Goal: Transaction & Acquisition: Book appointment/travel/reservation

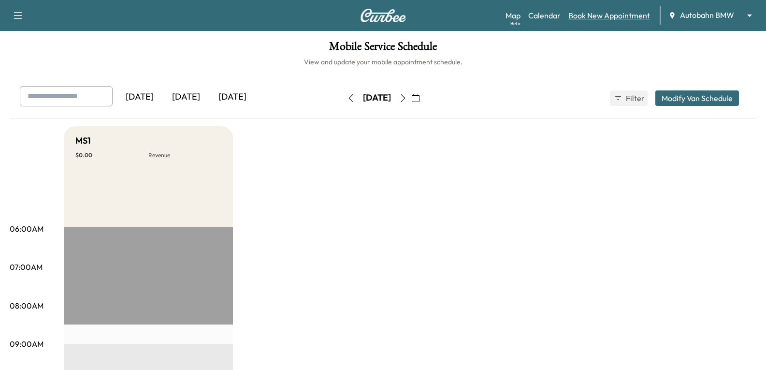
click at [627, 15] on link "Book New Appointment" at bounding box center [609, 16] width 82 height 12
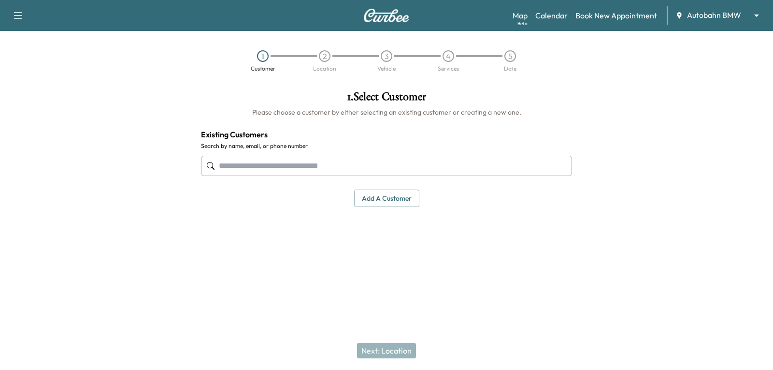
click at [331, 163] on input "text" at bounding box center [386, 166] width 371 height 20
paste input "**********"
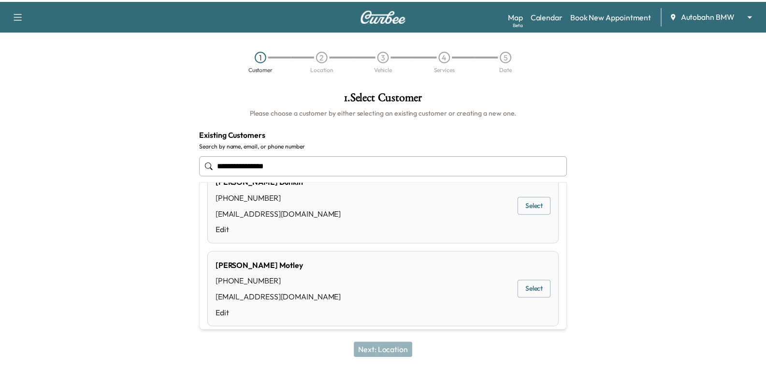
scroll to position [48, 0]
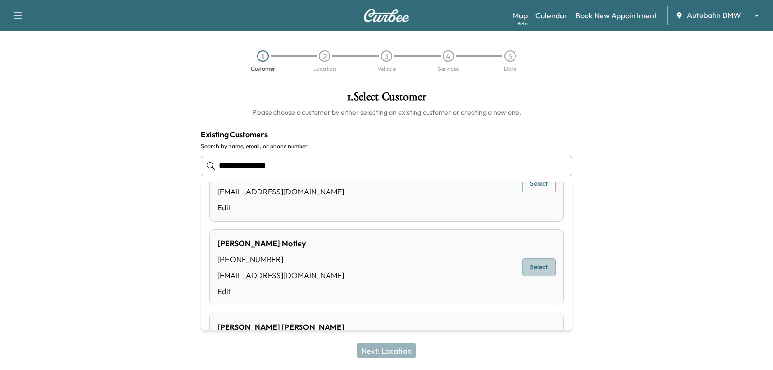
click at [523, 262] on button "Select" at bounding box center [539, 267] width 33 height 18
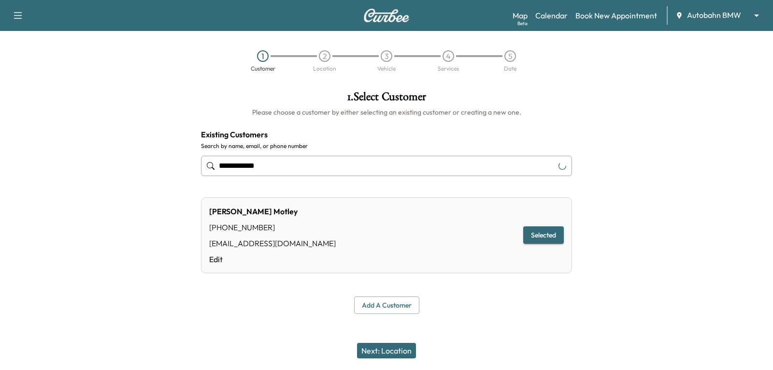
type input "**********"
click at [372, 348] on button "Next: Location" at bounding box center [386, 350] width 59 height 15
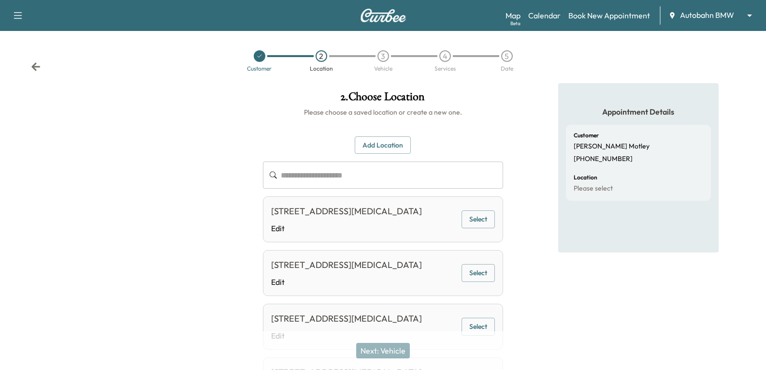
click at [482, 226] on button "Select" at bounding box center [478, 219] width 33 height 18
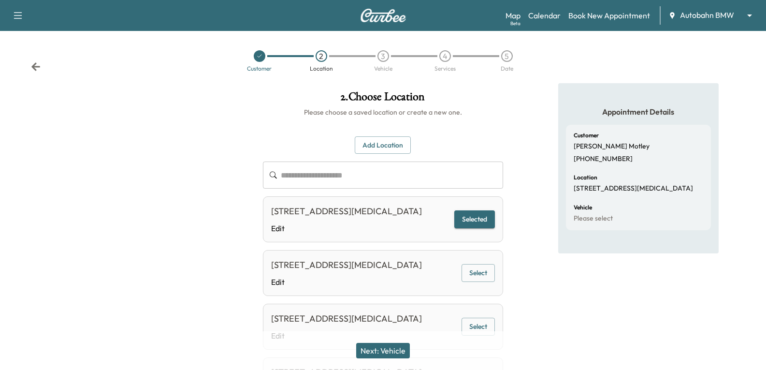
click at [382, 355] on button "Next: Vehicle" at bounding box center [383, 350] width 54 height 15
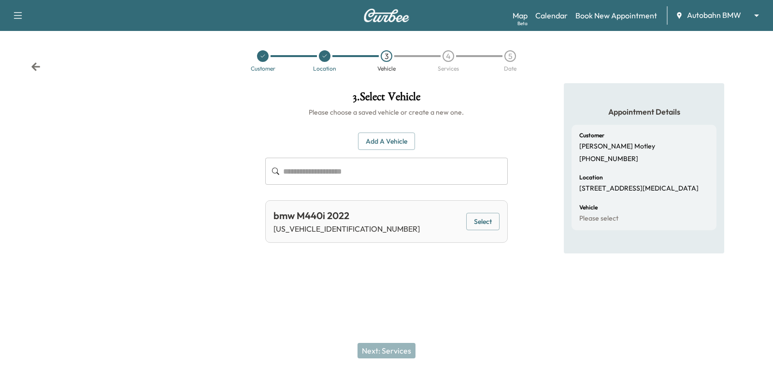
click at [475, 224] on button "Select" at bounding box center [482, 222] width 33 height 18
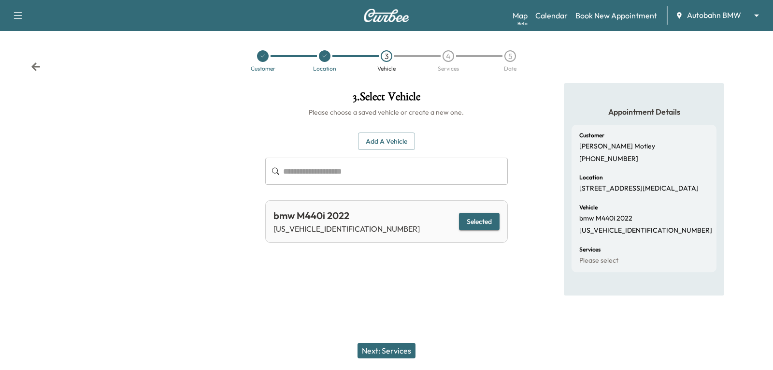
click at [383, 348] on button "Next: Services" at bounding box center [387, 350] width 58 height 15
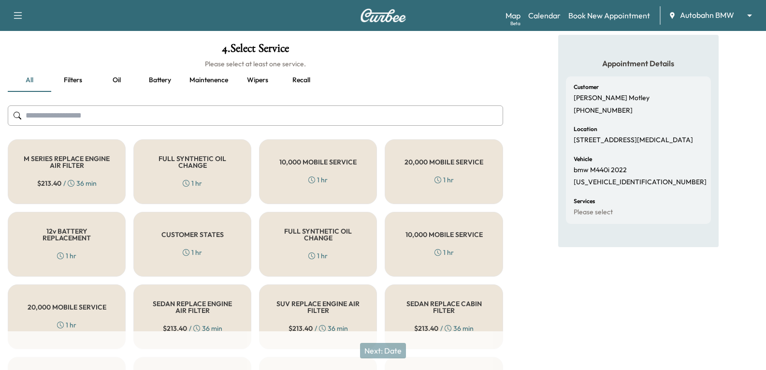
drag, startPoint x: 185, startPoint y: 174, endPoint x: 189, endPoint y: 179, distance: 6.9
click at [185, 174] on div "FULL SYNTHETIC OIL CHANGE 1 hr" at bounding box center [192, 171] width 118 height 65
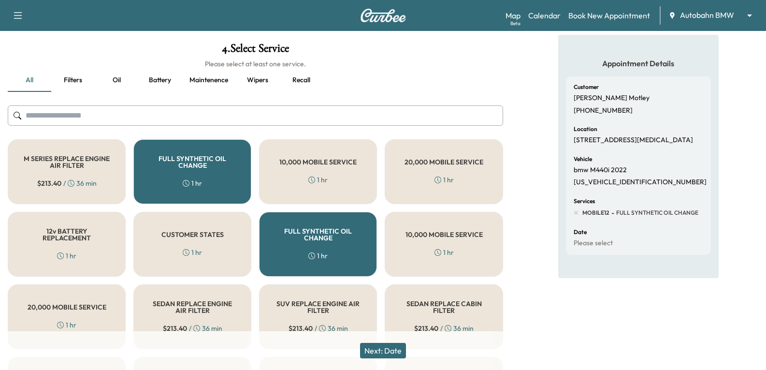
click at [368, 352] on button "Next: Date" at bounding box center [383, 350] width 46 height 15
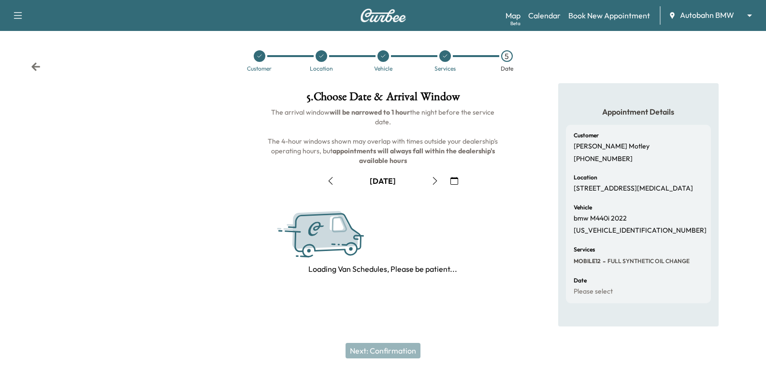
scroll to position [0, 0]
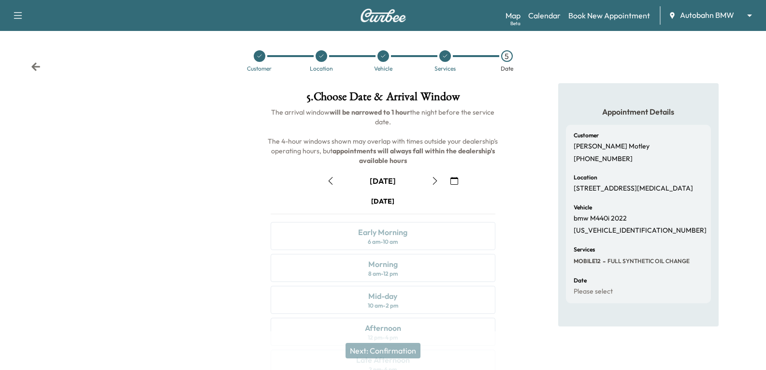
click at [449, 180] on button "button" at bounding box center [454, 180] width 16 height 15
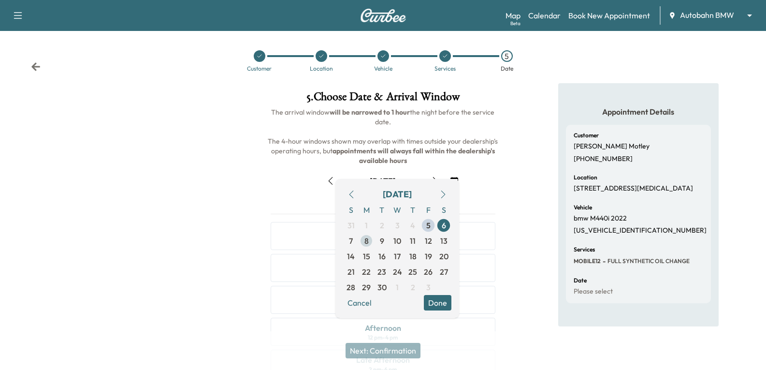
click at [371, 243] on span "8" at bounding box center [366, 240] width 15 height 15
click at [431, 302] on button "Done" at bounding box center [438, 302] width 28 height 15
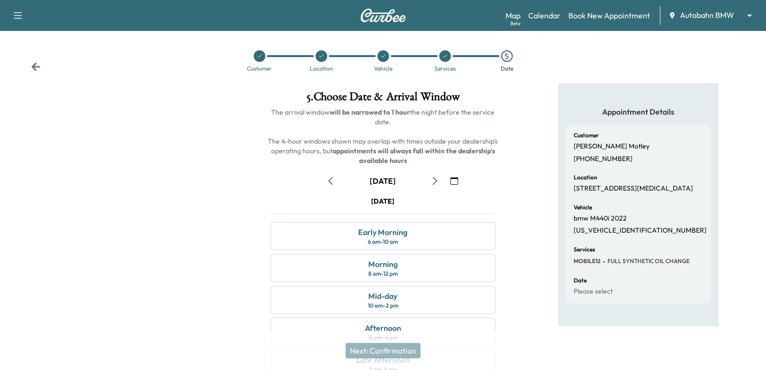
click at [33, 67] on icon at bounding box center [35, 66] width 9 height 8
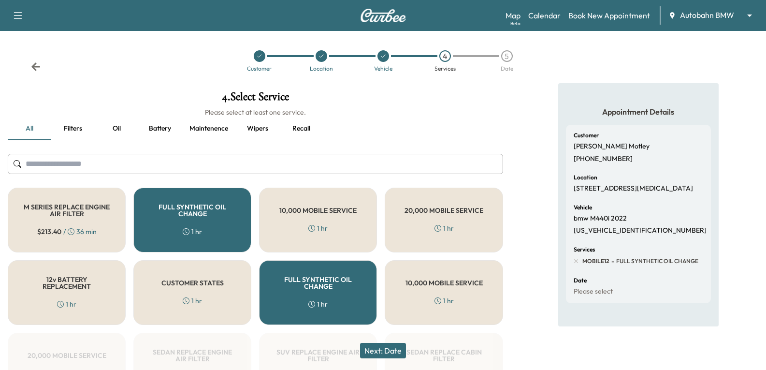
click at [33, 67] on icon at bounding box center [35, 66] width 9 height 8
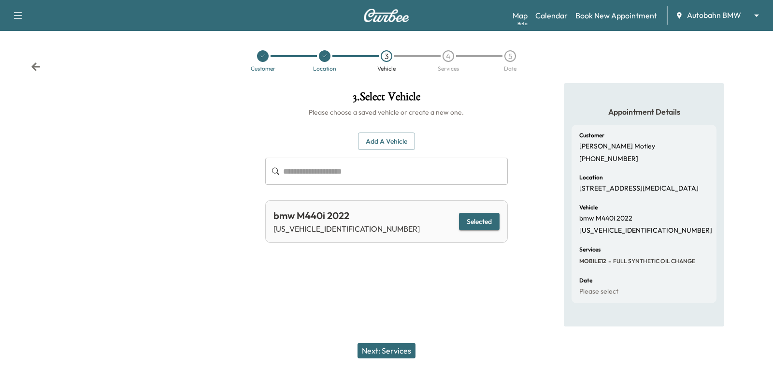
click at [33, 67] on icon at bounding box center [35, 66] width 9 height 8
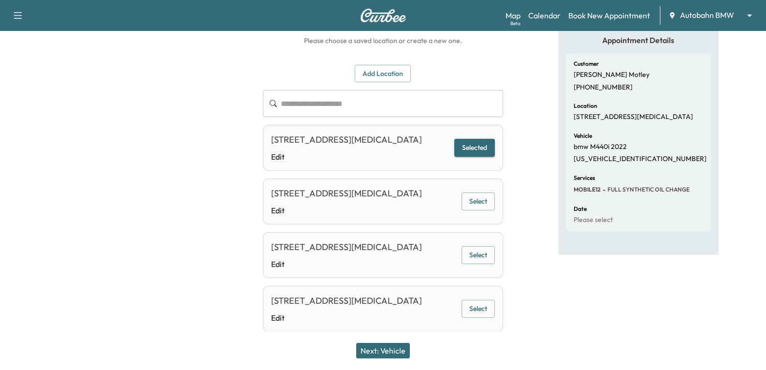
scroll to position [48, 0]
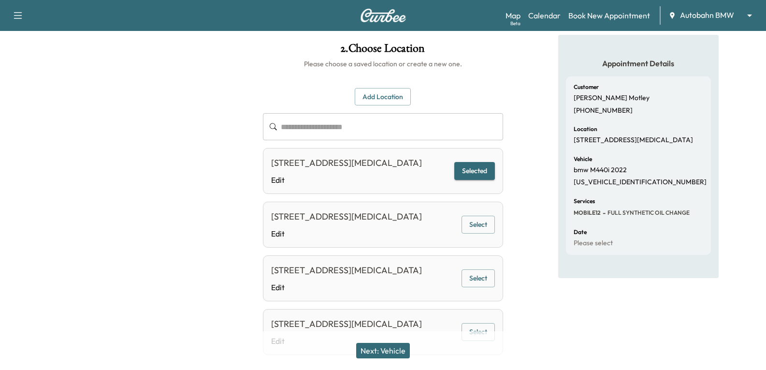
click at [400, 105] on button "Add Location" at bounding box center [383, 97] width 56 height 18
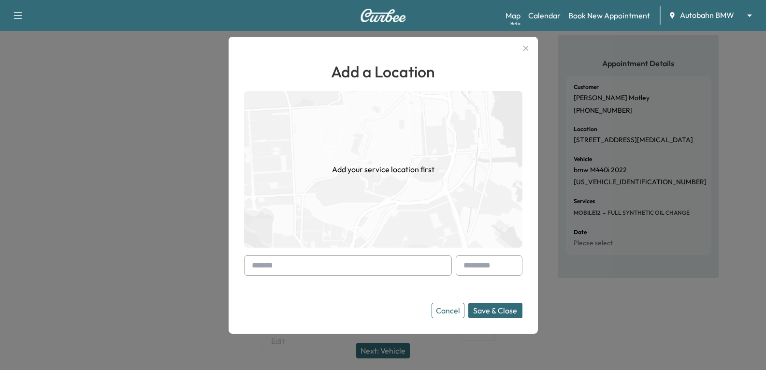
click at [343, 263] on input "text" at bounding box center [348, 265] width 208 height 20
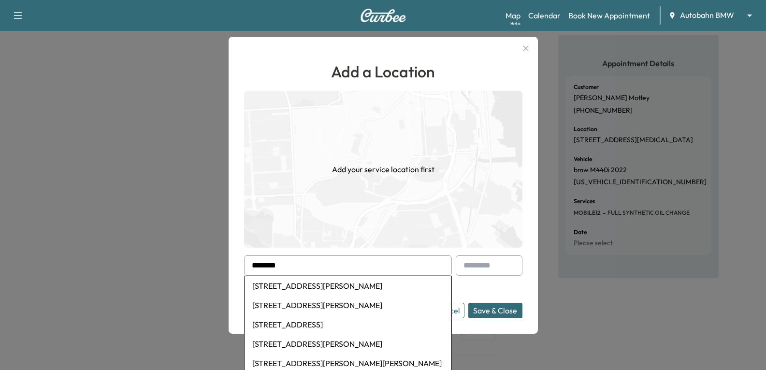
click at [305, 283] on li "[STREET_ADDRESS][PERSON_NAME]" at bounding box center [348, 285] width 207 height 19
type input "**********"
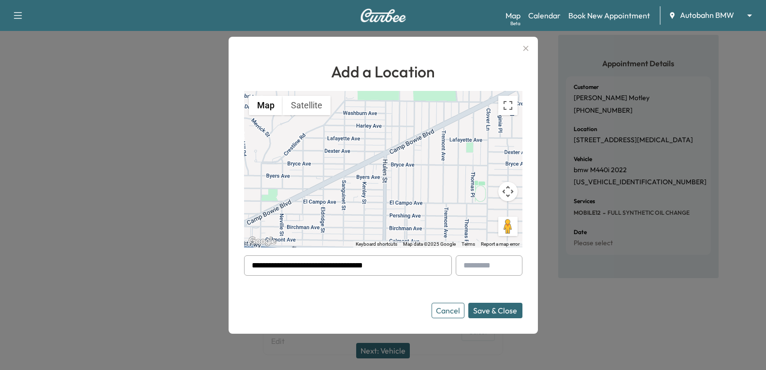
click at [518, 313] on button "Save & Close" at bounding box center [495, 310] width 54 height 15
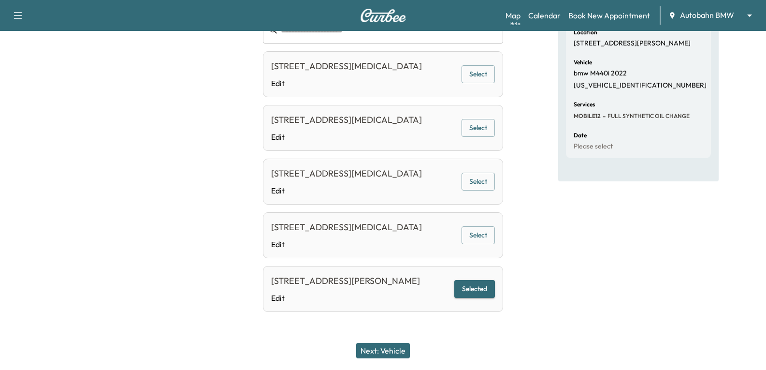
scroll to position [199, 0]
click at [367, 349] on button "Next: Vehicle" at bounding box center [383, 350] width 54 height 15
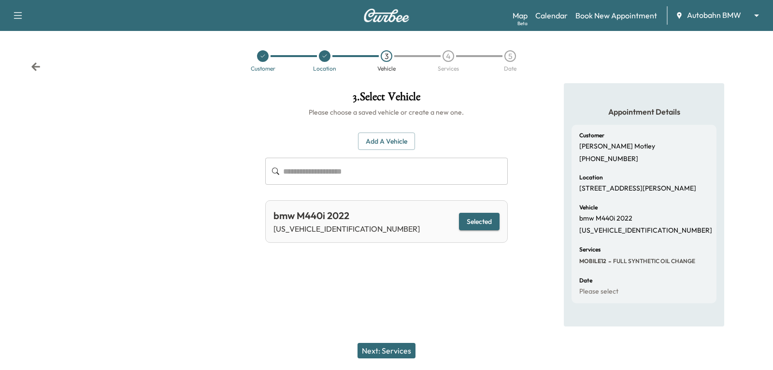
click at [368, 354] on button "Next: Services" at bounding box center [387, 350] width 58 height 15
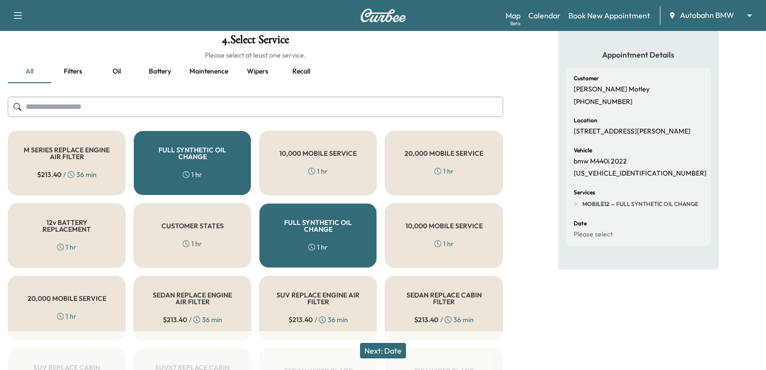
scroll to position [145, 0]
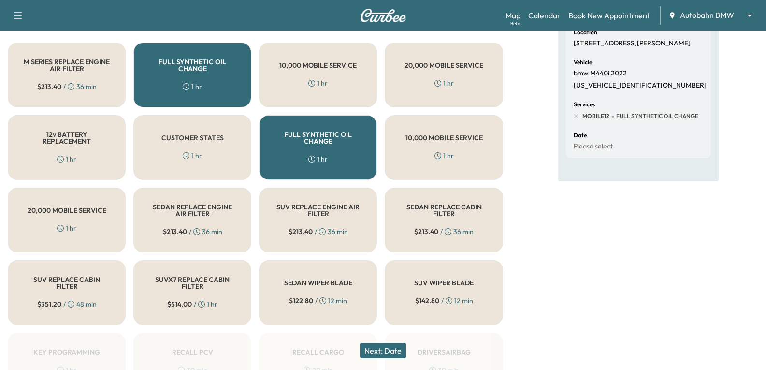
click at [387, 356] on button "Next: Date" at bounding box center [383, 350] width 46 height 15
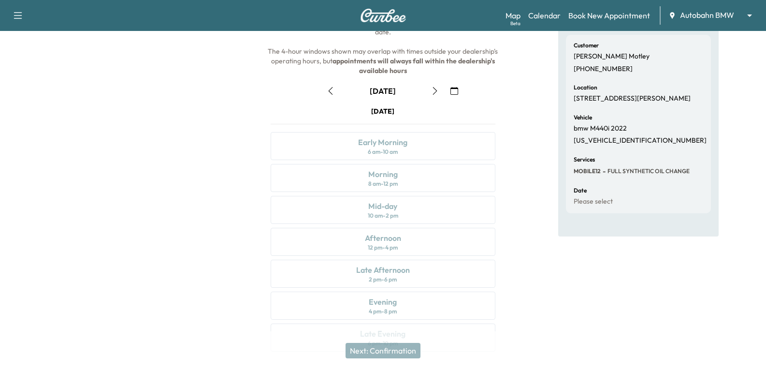
scroll to position [97, 0]
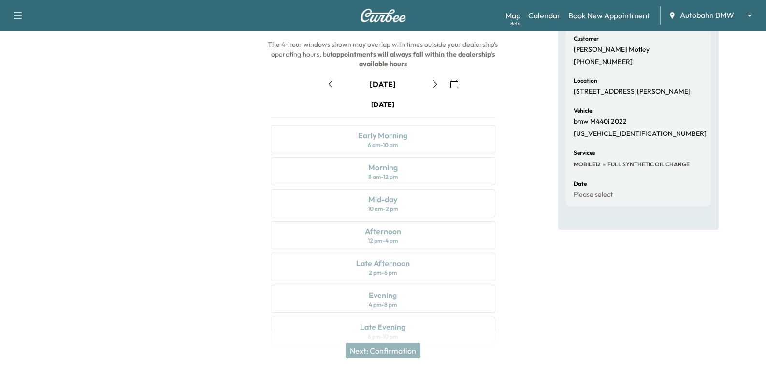
click at [453, 84] on icon "button" at bounding box center [455, 84] width 8 height 8
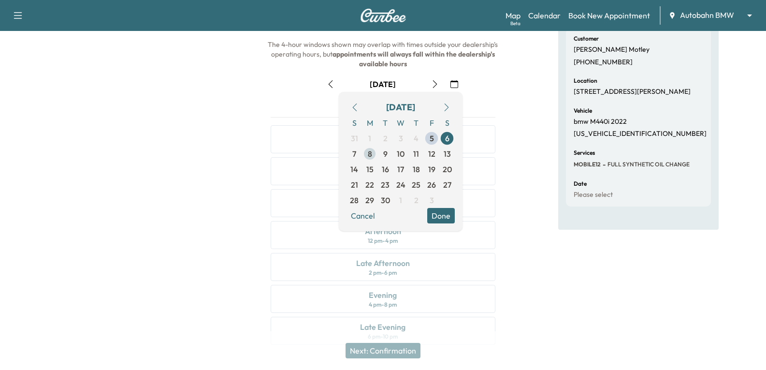
click at [372, 153] on span "8" at bounding box center [369, 153] width 15 height 15
click at [201, 248] on div at bounding box center [127, 171] width 255 height 370
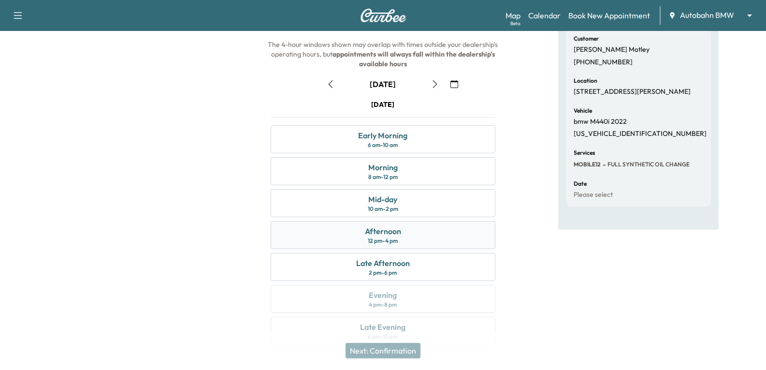
click at [411, 242] on div "Afternoon 12 pm - 4 pm" at bounding box center [383, 235] width 224 height 28
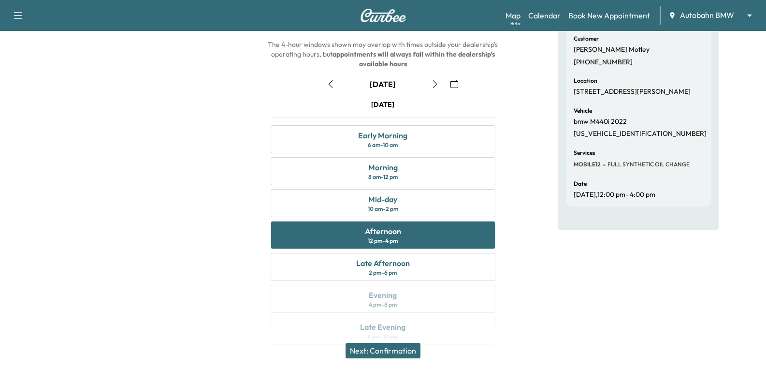
click at [375, 352] on button "Next: Confirmation" at bounding box center [383, 350] width 75 height 15
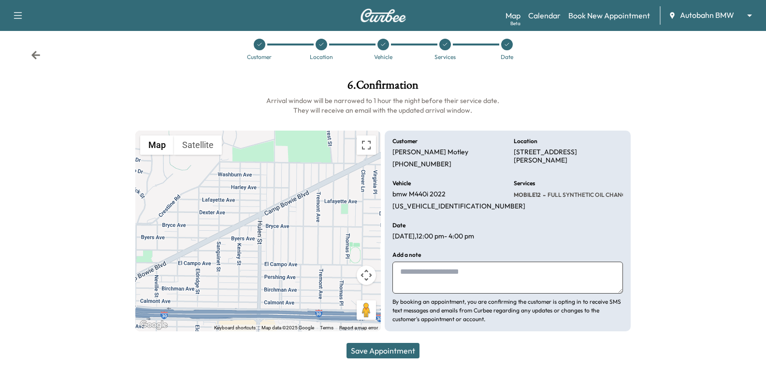
click at [405, 352] on button "Save Appointment" at bounding box center [383, 350] width 73 height 15
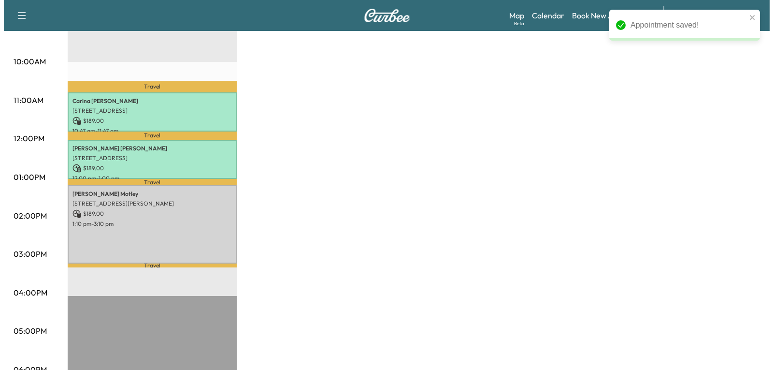
scroll to position [338, 0]
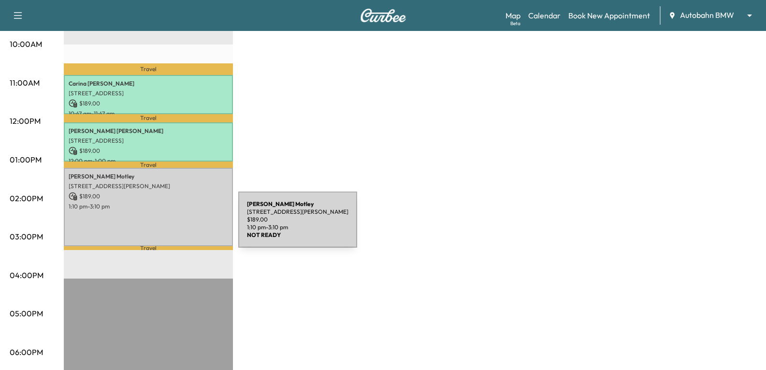
click at [166, 225] on div "[PERSON_NAME] [STREET_ADDRESS][PERSON_NAME] $ 189.00 1:10 pm - 3:10 pm" at bounding box center [148, 207] width 169 height 78
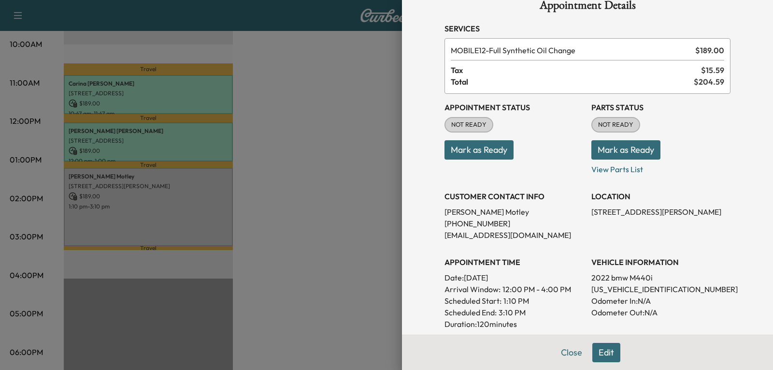
scroll to position [18, 0]
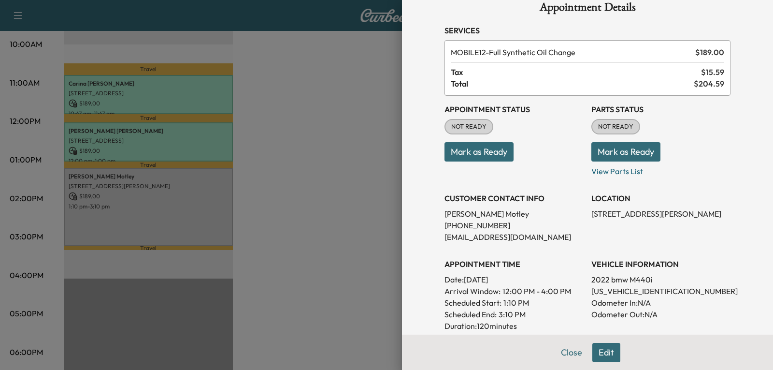
drag, startPoint x: 532, startPoint y: 279, endPoint x: 460, endPoint y: 279, distance: 72.5
click at [460, 279] on p "Date: [DATE]" at bounding box center [514, 280] width 139 height 12
copy p "[DATE]"
click at [488, 154] on button "Mark as Ready" at bounding box center [479, 151] width 69 height 19
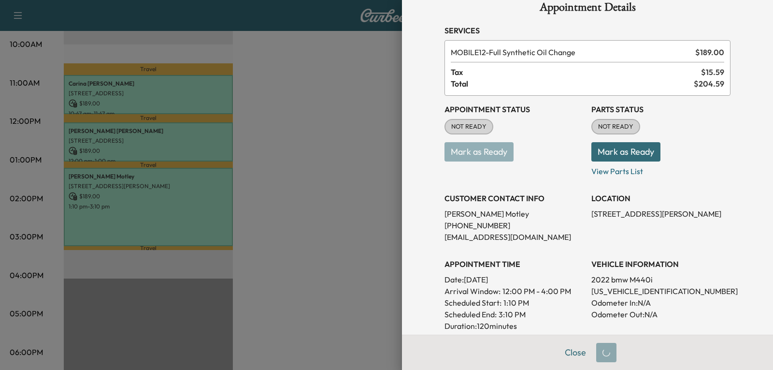
click at [603, 148] on button "Mark as Ready" at bounding box center [626, 151] width 69 height 19
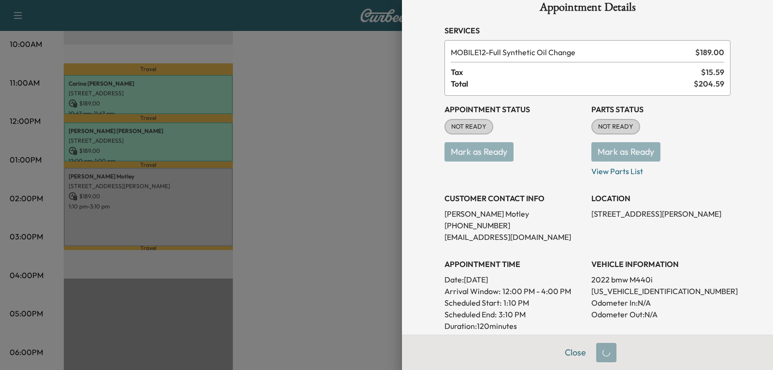
click at [453, 225] on p "[PHONE_NUMBER]" at bounding box center [514, 225] width 139 height 12
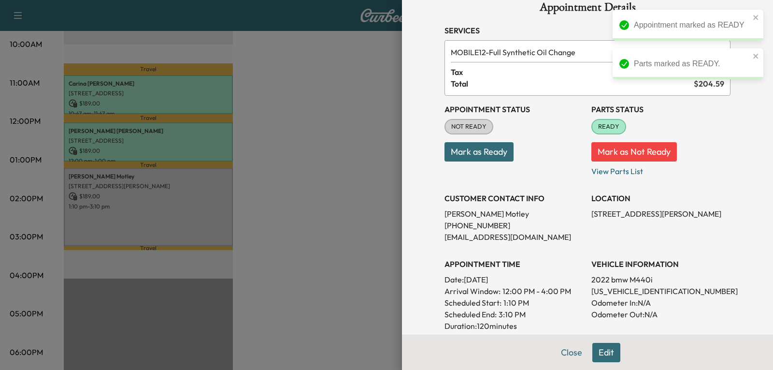
click at [474, 147] on button "Mark as Ready" at bounding box center [479, 151] width 69 height 19
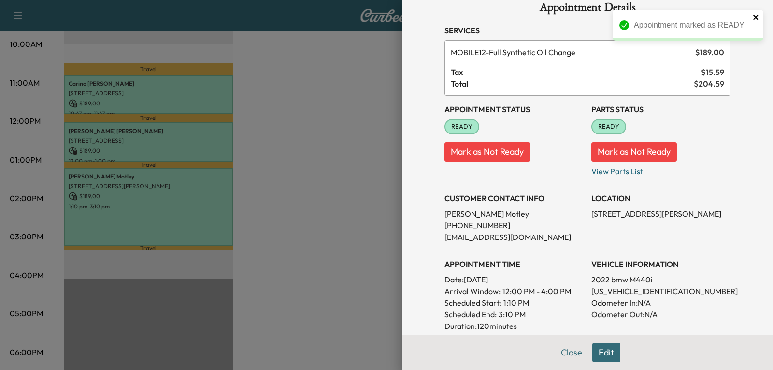
click at [753, 19] on icon "close" at bounding box center [756, 18] width 7 height 8
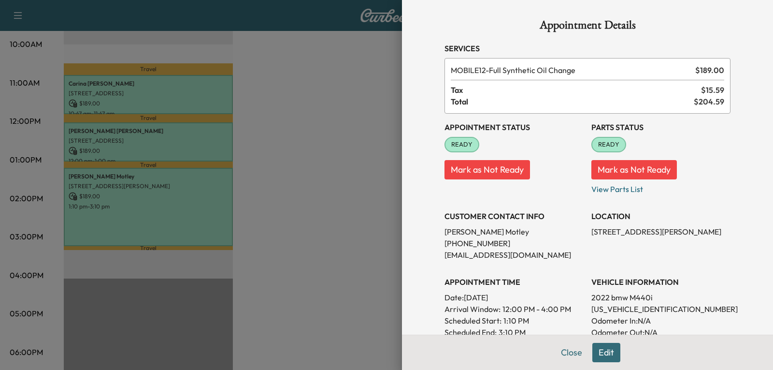
click at [287, 138] on div at bounding box center [386, 185] width 773 height 370
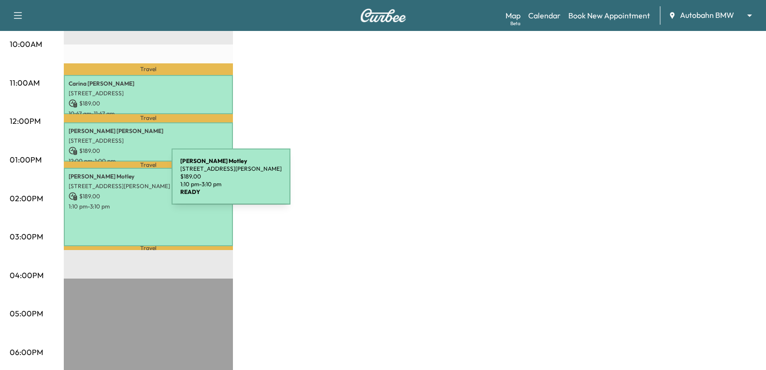
click at [99, 182] on p "[STREET_ADDRESS][PERSON_NAME]" at bounding box center [149, 186] width 160 height 8
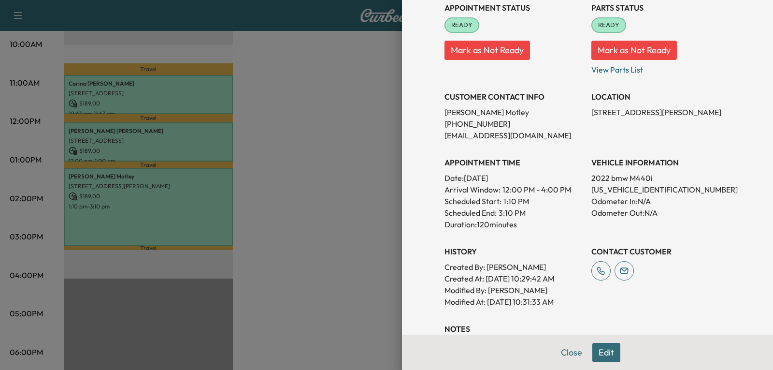
scroll to position [193, 0]
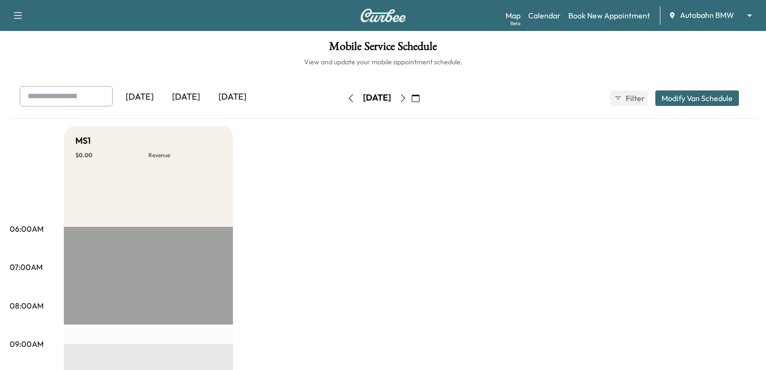
click at [420, 96] on icon "button" at bounding box center [416, 98] width 8 height 8
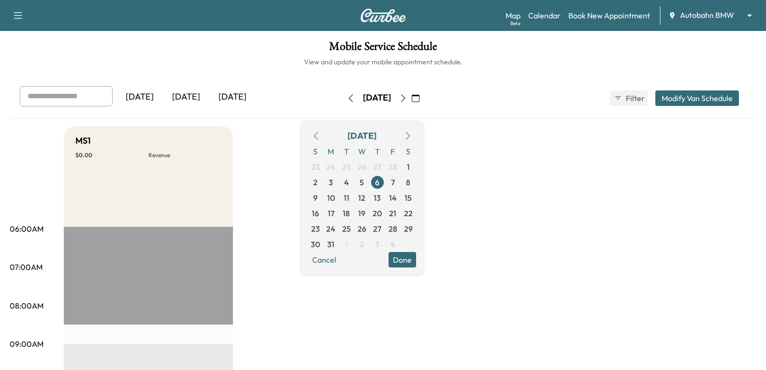
click at [412, 133] on icon "button" at bounding box center [408, 136] width 8 height 8
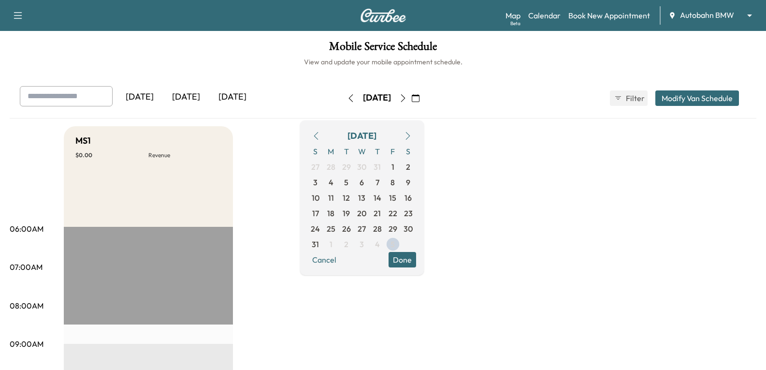
click at [412, 133] on icon "button" at bounding box center [408, 136] width 8 height 8
click at [339, 182] on span "8" at bounding box center [330, 182] width 15 height 15
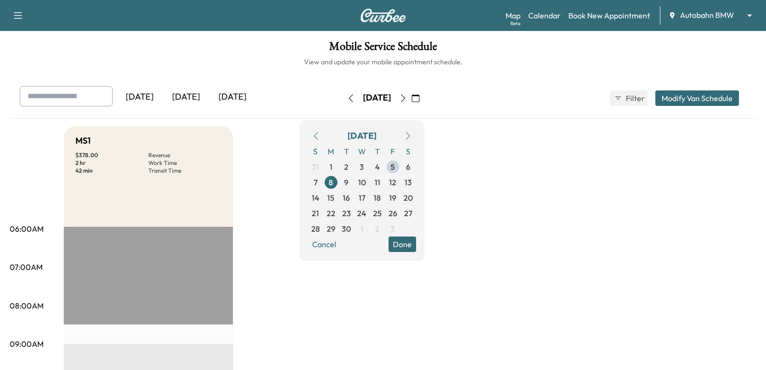
click at [416, 248] on button "Done" at bounding box center [403, 243] width 28 height 15
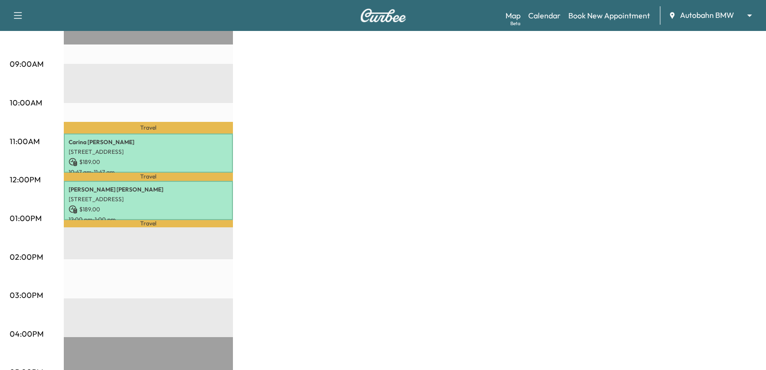
scroll to position [290, 0]
